Goal: Task Accomplishment & Management: Use online tool/utility

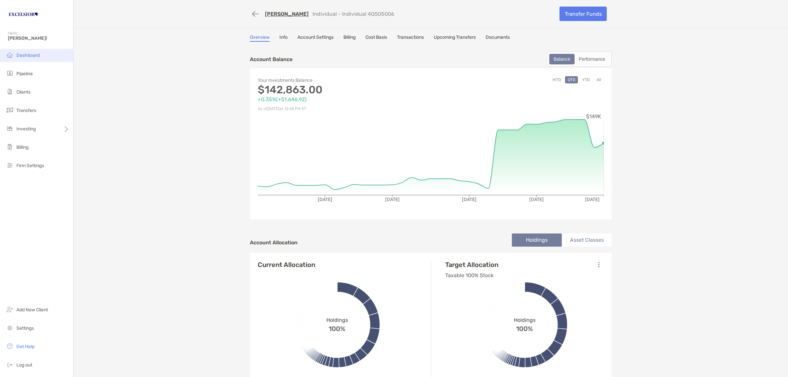
click at [33, 53] on span "Dashboard" at bounding box center [27, 56] width 23 height 6
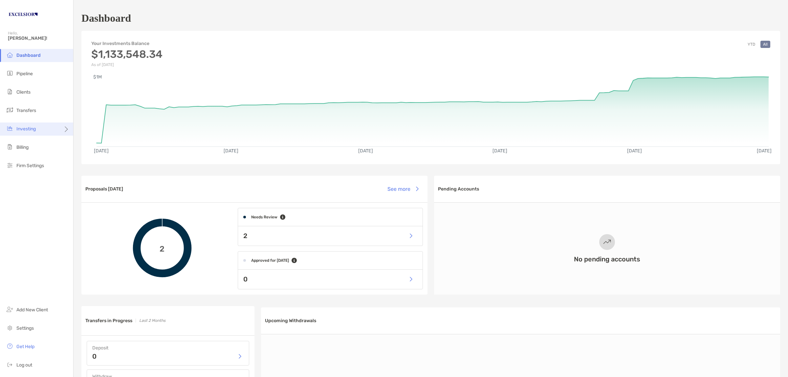
click at [32, 129] on span "Investing" at bounding box center [25, 129] width 19 height 6
click at [84, 138] on li "Rebalancing" at bounding box center [102, 141] width 59 height 13
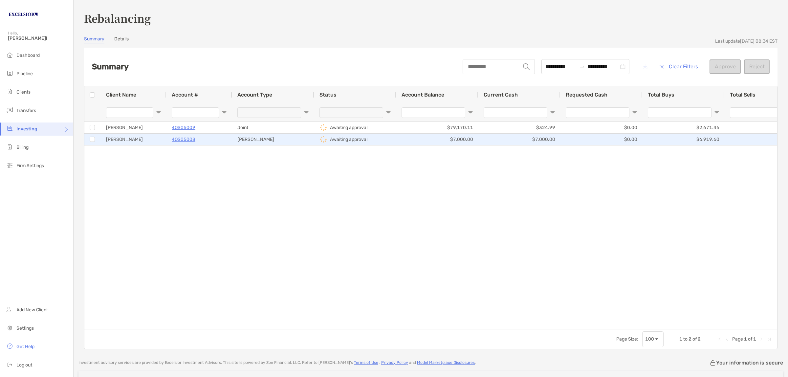
click at [207, 140] on div "4QS05008" at bounding box center [199, 139] width 55 height 11
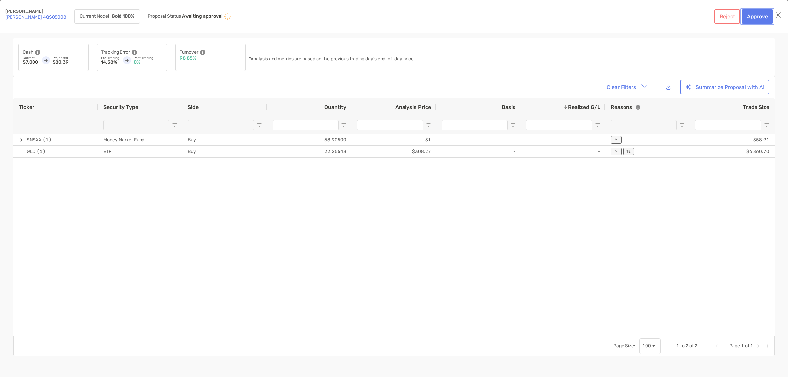
click at [755, 17] on button "Approve" at bounding box center [756, 16] width 31 height 14
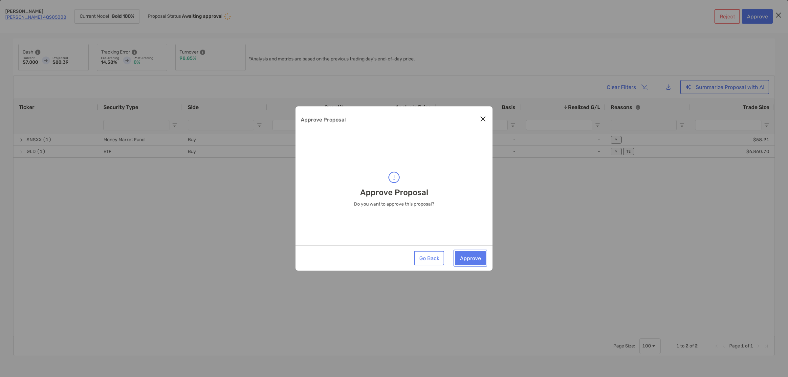
click at [471, 259] on button "Approve" at bounding box center [469, 258] width 31 height 14
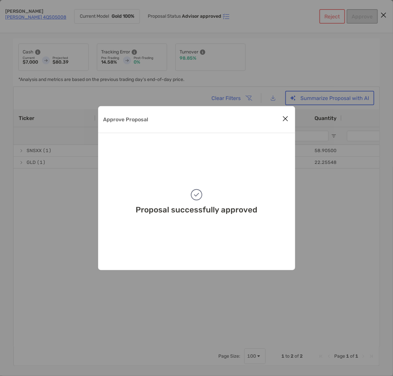
click at [287, 118] on icon "Close modal" at bounding box center [286, 119] width 6 height 8
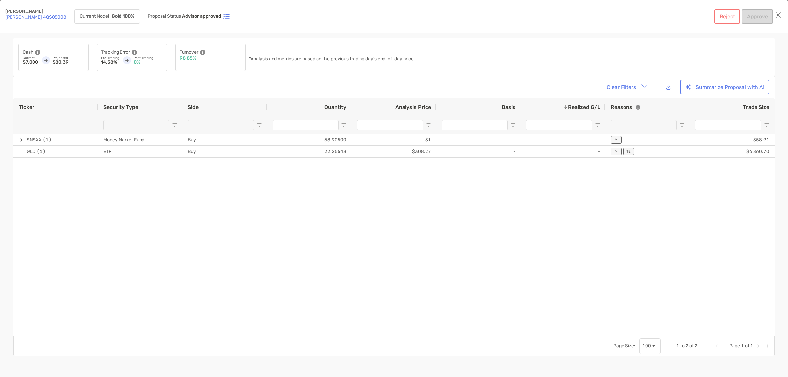
click at [779, 14] on icon "Close modal" at bounding box center [778, 15] width 6 height 8
click at [38, 17] on link "[PERSON_NAME] 4QS05008" at bounding box center [35, 17] width 61 height 6
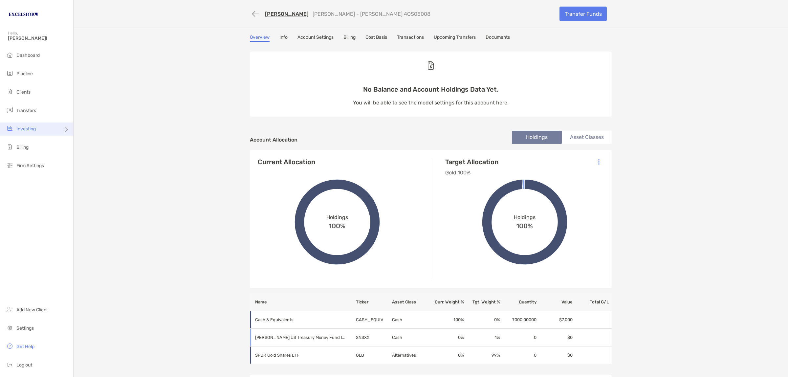
click at [32, 125] on div "Investing" at bounding box center [36, 128] width 73 height 13
click at [95, 140] on span "Rebalancing" at bounding box center [92, 142] width 26 height 6
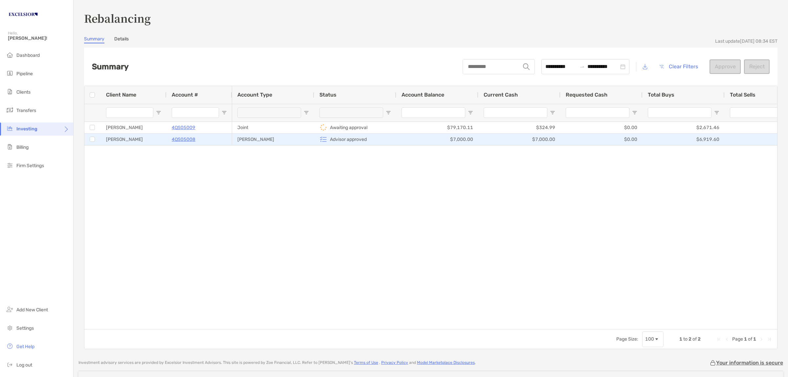
type input "**********"
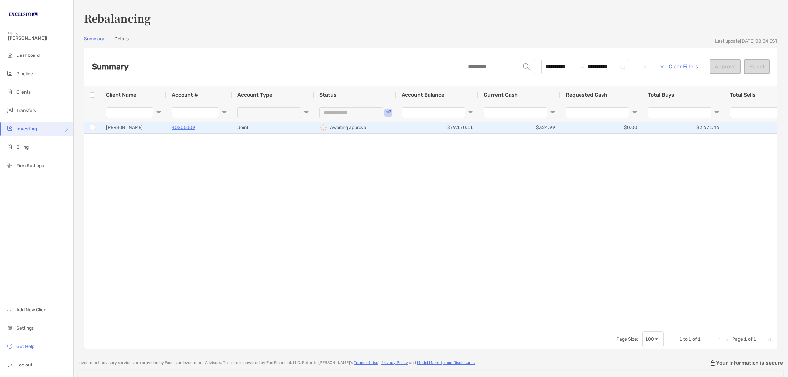
click at [207, 129] on div "4QS05009" at bounding box center [199, 127] width 55 height 11
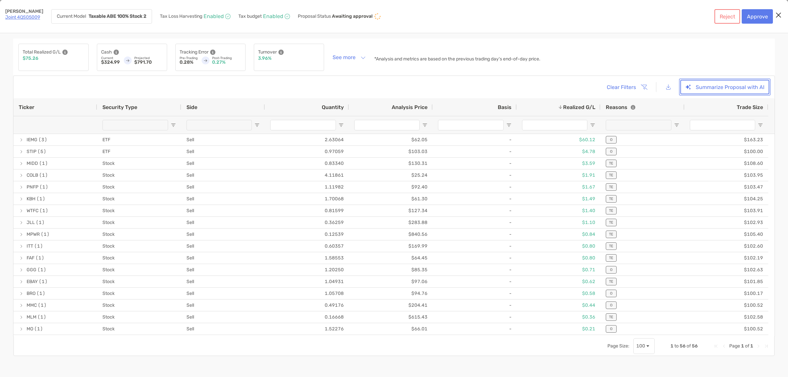
click at [738, 86] on button "Summarize Proposal with AI" at bounding box center [724, 87] width 89 height 14
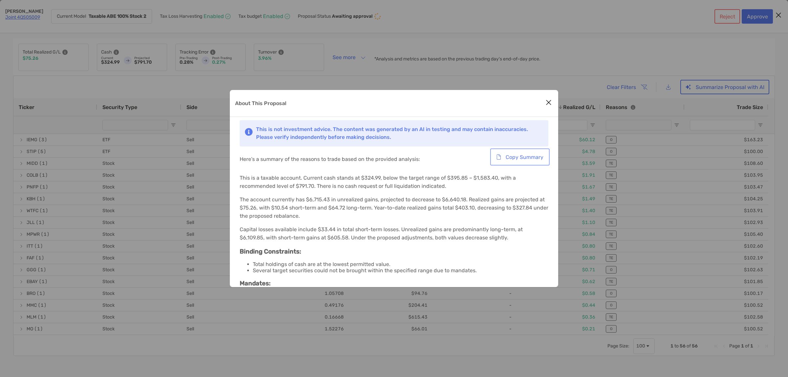
click at [531, 155] on button "Copy Summary" at bounding box center [519, 157] width 57 height 14
click at [550, 102] on icon "Close modal" at bounding box center [548, 102] width 6 height 8
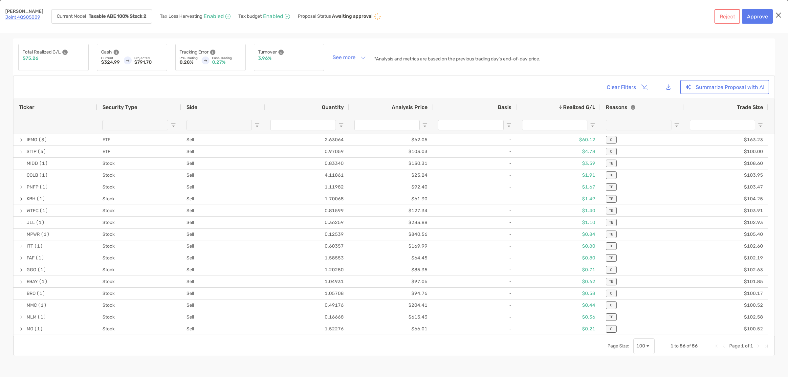
click at [591, 124] on span "Open Filter Menu" at bounding box center [592, 124] width 5 height 5
click at [578, 104] on span "Realized G/L" at bounding box center [579, 107] width 32 height 6
click at [757, 14] on button "Approve" at bounding box center [756, 16] width 31 height 14
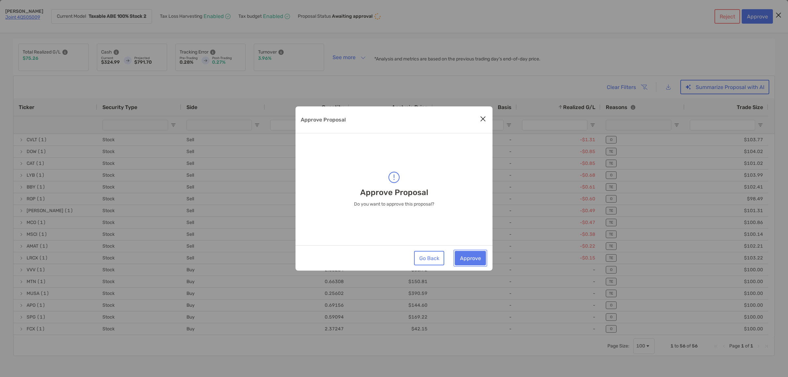
click at [473, 260] on button "Approve" at bounding box center [469, 258] width 31 height 14
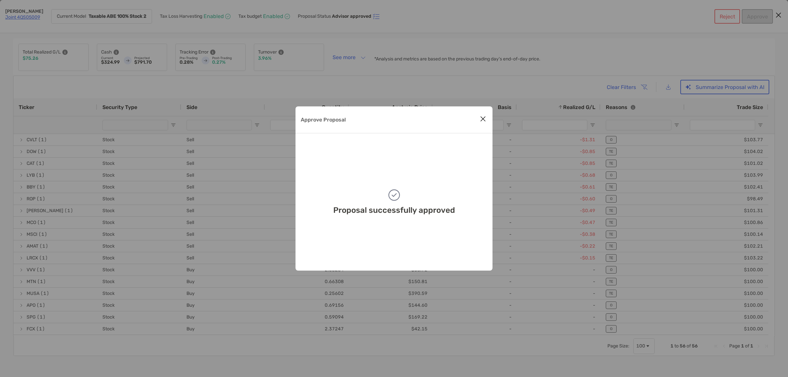
click at [482, 119] on icon "Close modal" at bounding box center [483, 119] width 6 height 8
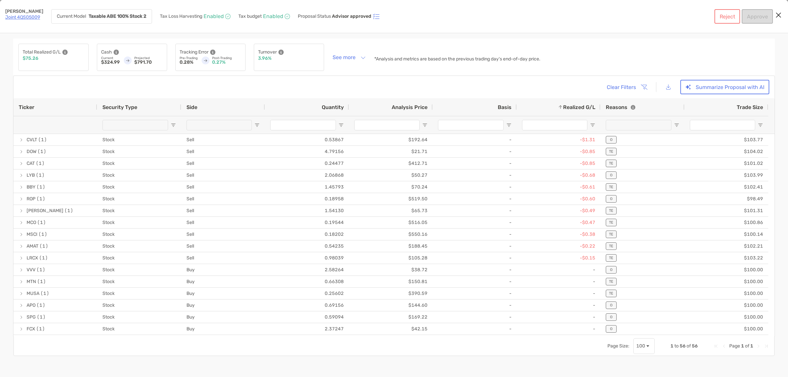
click at [777, 16] on icon "Close modal" at bounding box center [778, 15] width 6 height 8
